Goal: Information Seeking & Learning: Find contact information

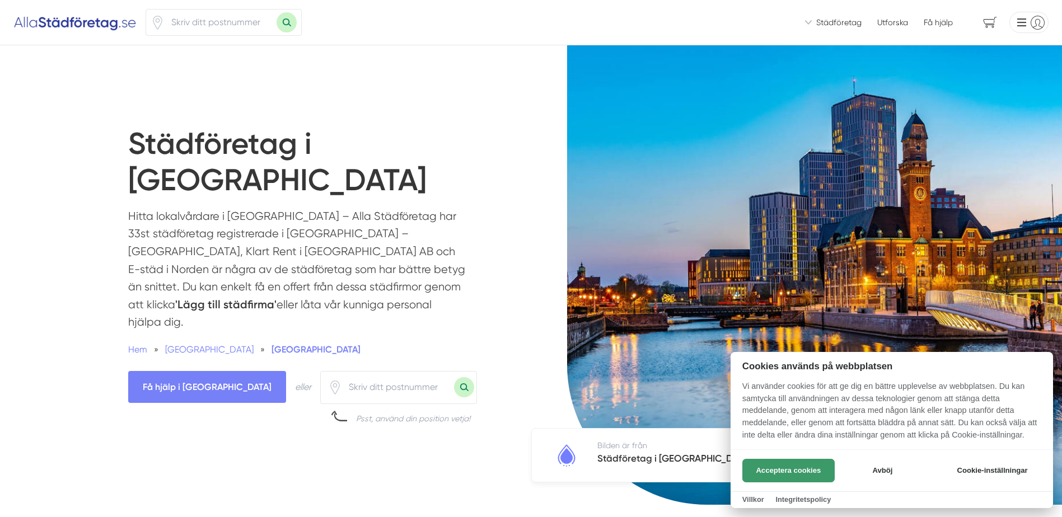
click at [790, 472] on button "Acceptera cookies" at bounding box center [788, 471] width 92 height 24
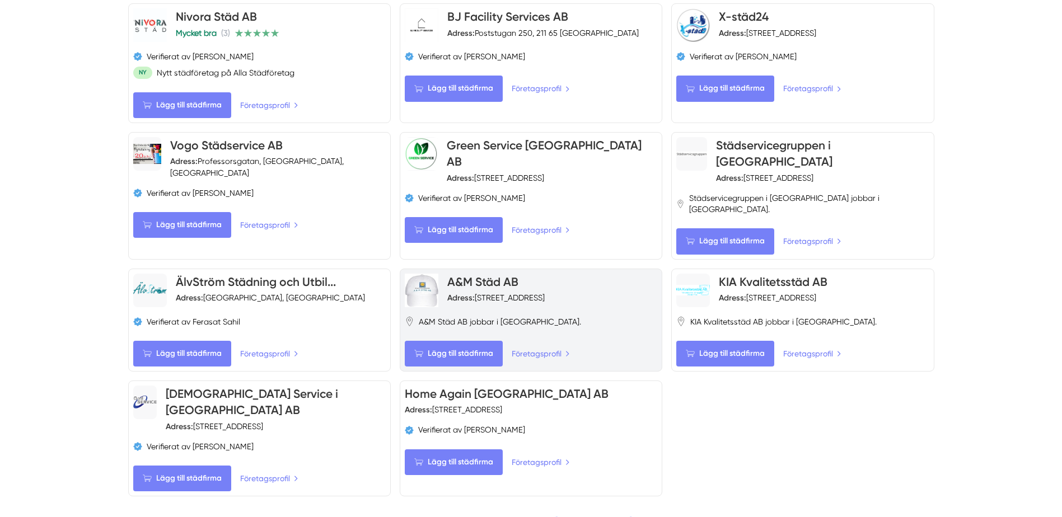
scroll to position [1736, 0]
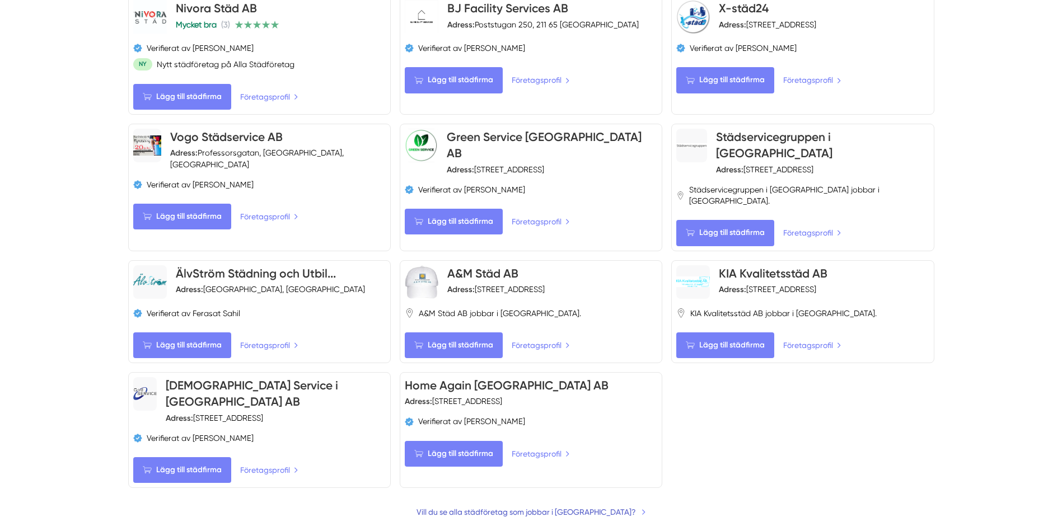
click at [608, 506] on link "Vill du se alla städföretag som jobbar i [GEOGRAPHIC_DATA]?" at bounding box center [532, 512] width 230 height 12
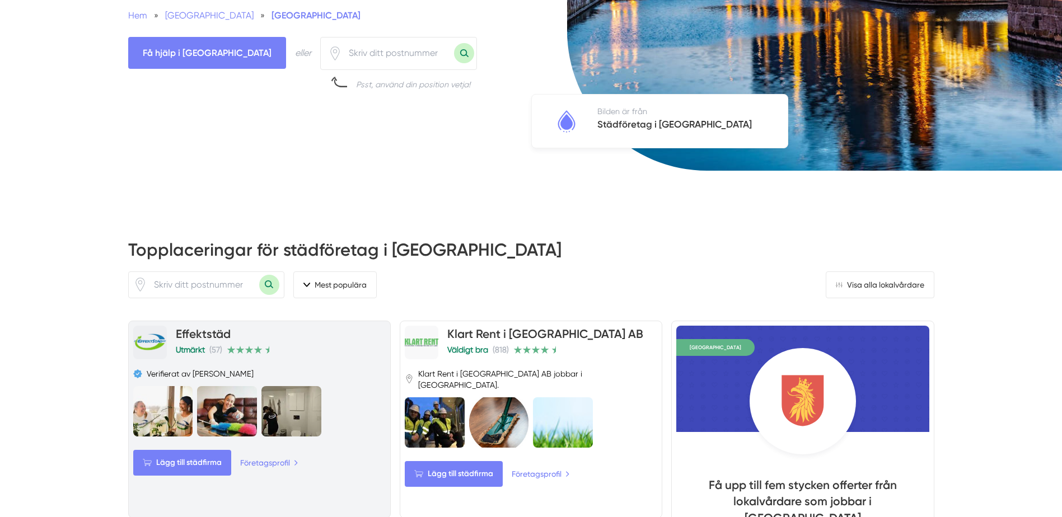
scroll to position [336, 0]
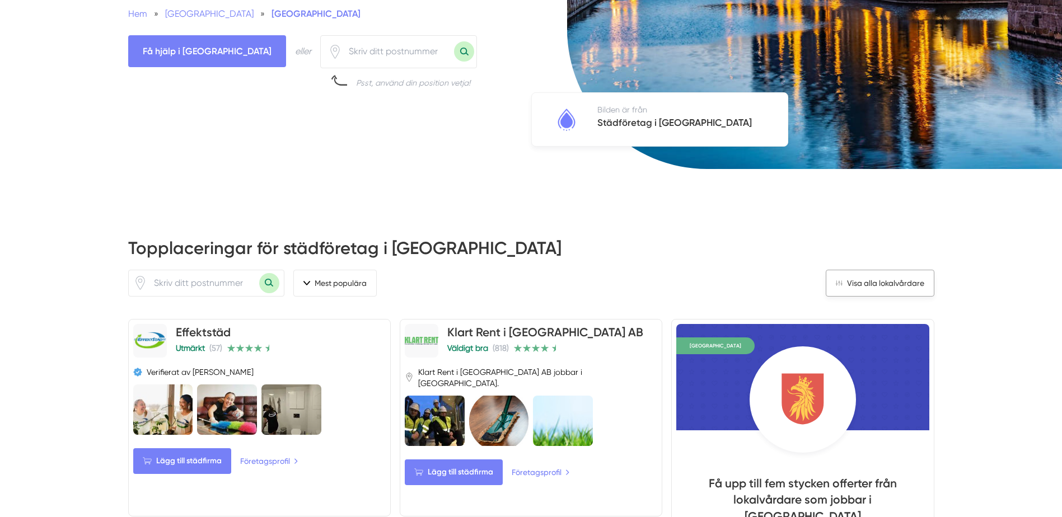
click at [890, 270] on link "Visa alla lokalvårdare" at bounding box center [880, 283] width 109 height 27
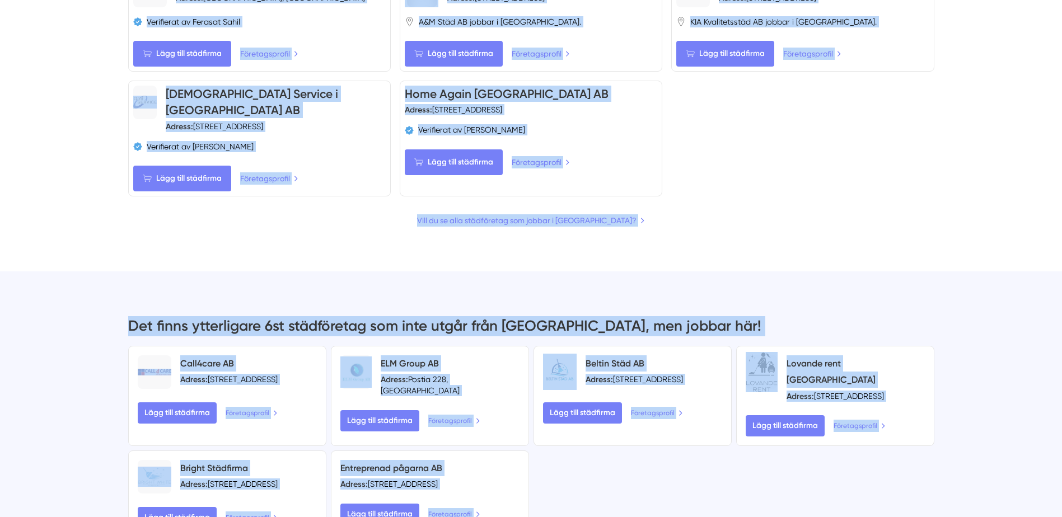
scroll to position [2098, 0]
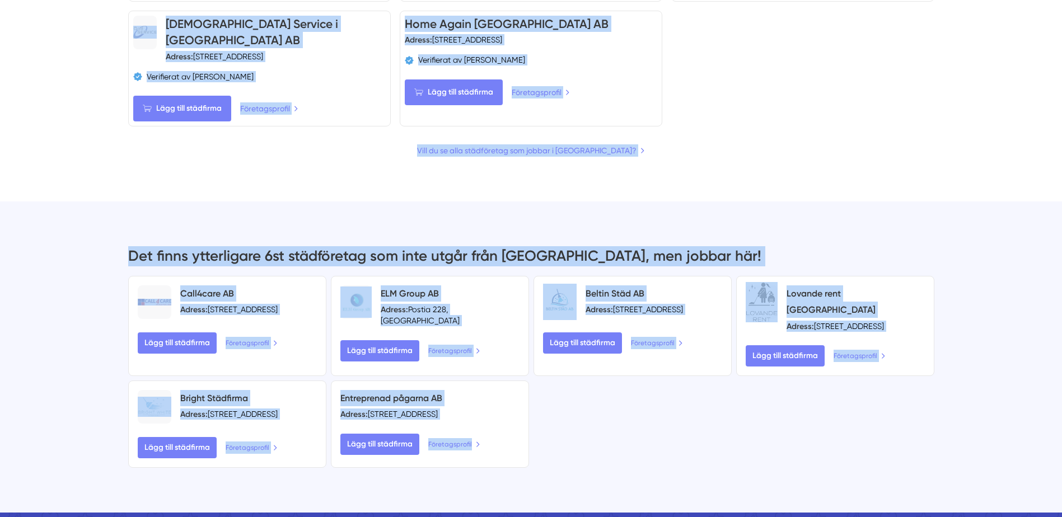
drag, startPoint x: 74, startPoint y: 204, endPoint x: 652, endPoint y: 409, distance: 613.7
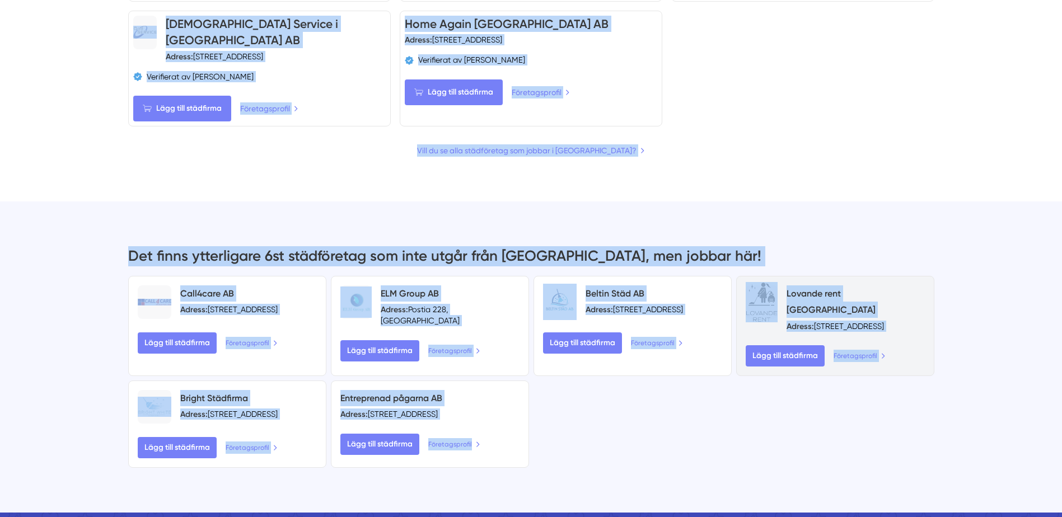
copy div "Loremipsumdolo sit ametconsect a Elits Doei temporin Utlab etdoloremagn aliquae…"
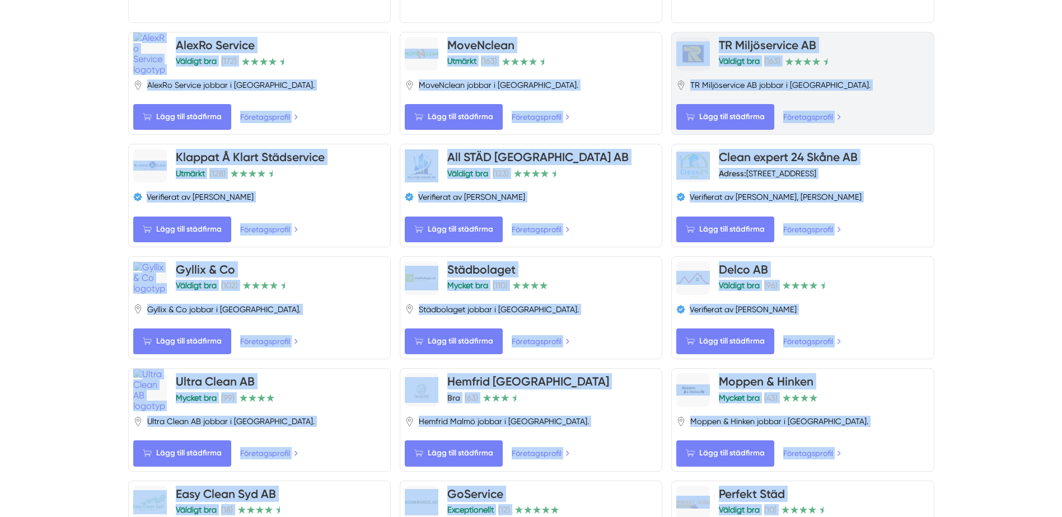
scroll to position [866, 0]
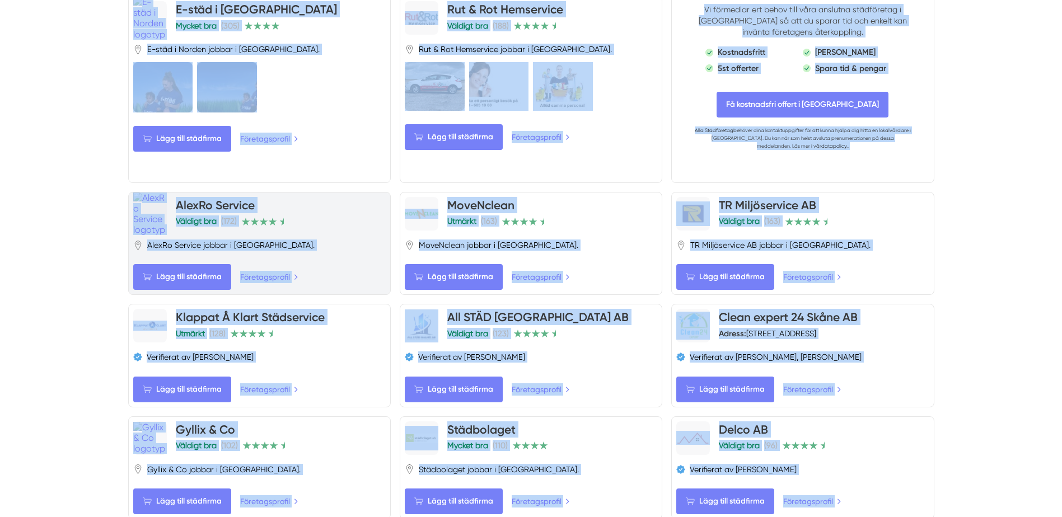
click at [351, 192] on div "AlexRo Service Väldigt bra (172) AlexRo Service jobbar i [GEOGRAPHIC_DATA]. Läg…" at bounding box center [259, 243] width 263 height 103
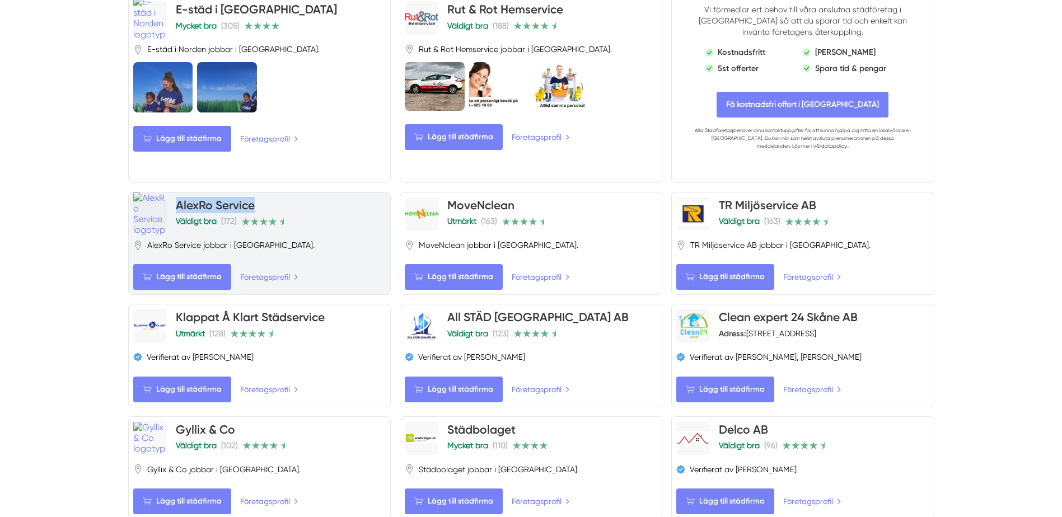
click at [350, 192] on div "AlexRo Service Väldigt bra (172) AlexRo Service jobbar i [GEOGRAPHIC_DATA]. Läg…" at bounding box center [259, 243] width 263 height 103
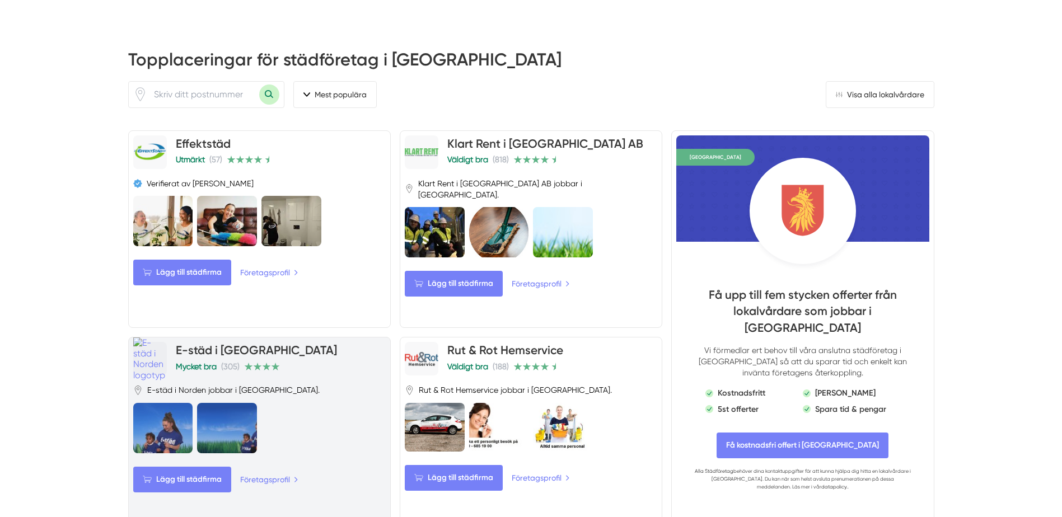
scroll to position [474, 0]
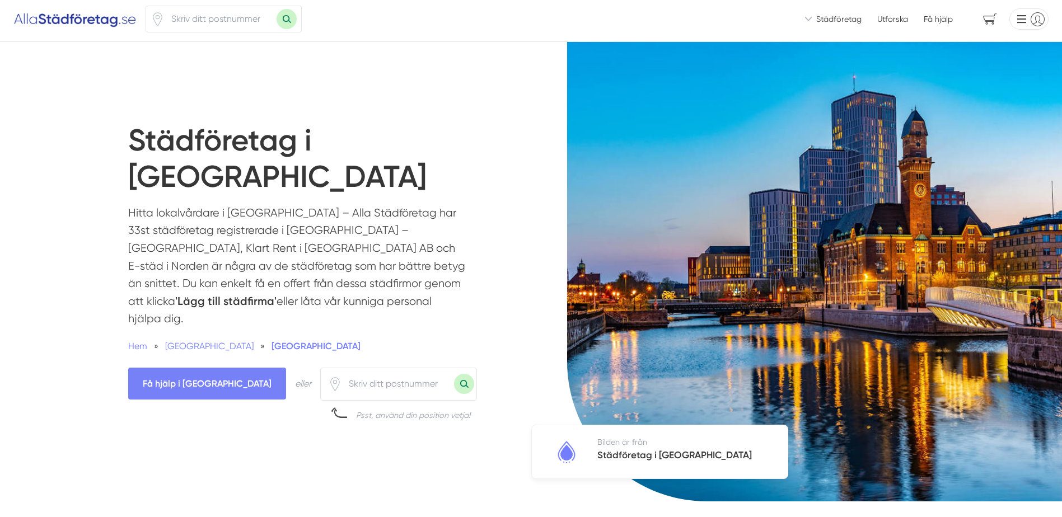
scroll to position [0, 0]
